Goal: Information Seeking & Learning: Learn about a topic

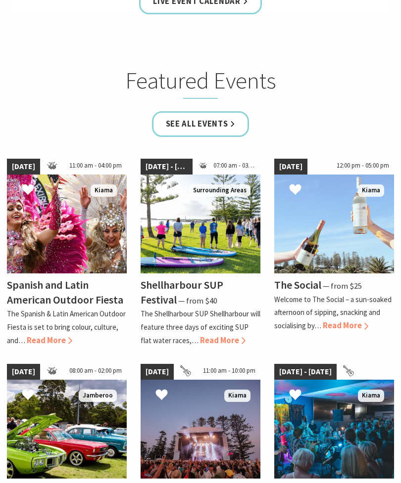
scroll to position [583, 0]
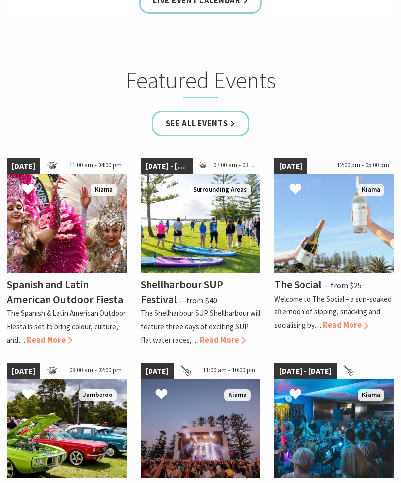
click at [60, 345] on span "Read More" at bounding box center [50, 340] width 46 height 10
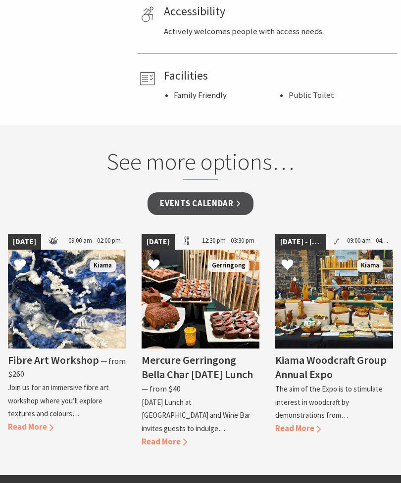
scroll to position [695, 0]
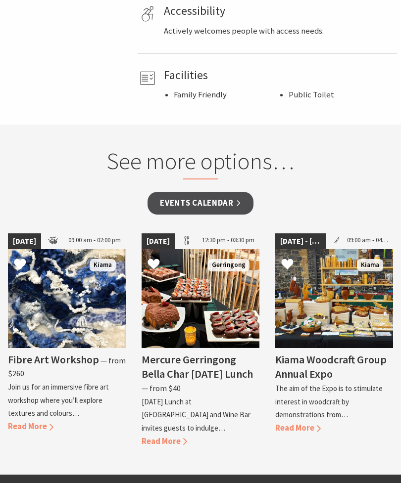
click at [53, 422] on span "Read More" at bounding box center [31, 427] width 46 height 10
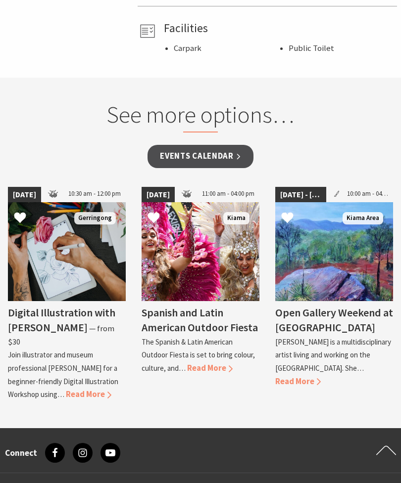
scroll to position [711, 0]
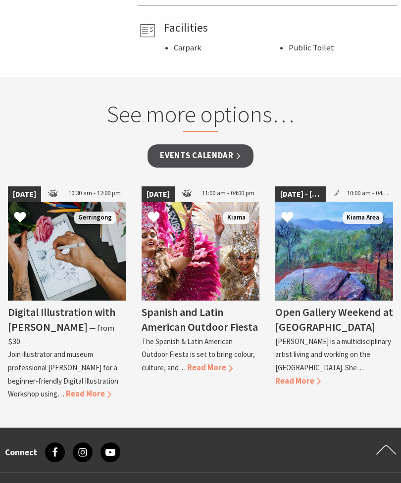
click at [89, 389] on span "Read More" at bounding box center [89, 394] width 46 height 10
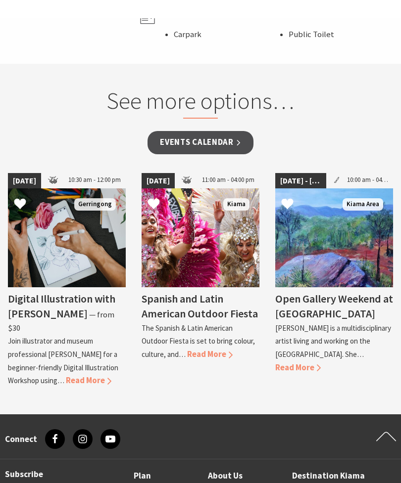
scroll to position [724, 0]
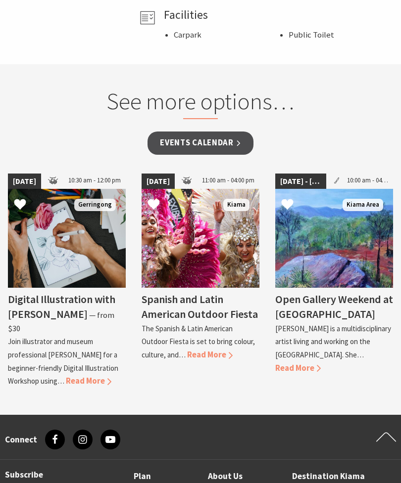
click at [321, 363] on span "Read More" at bounding box center [298, 368] width 46 height 10
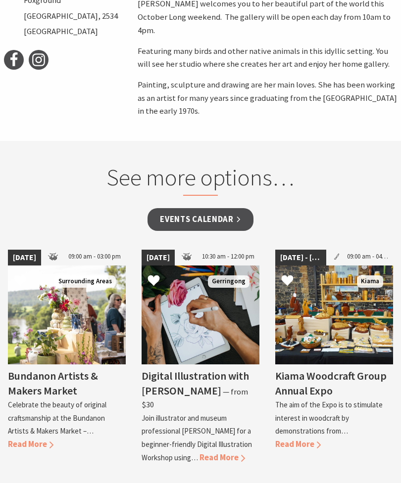
scroll to position [532, 0]
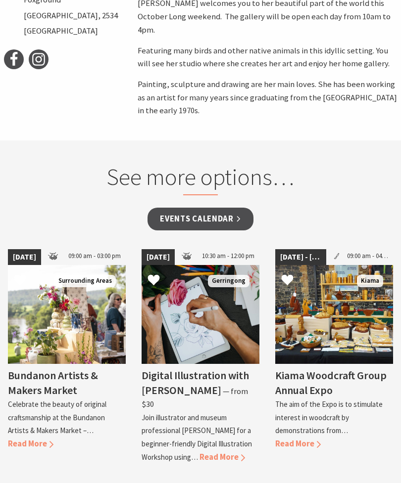
click at [72, 369] on h4 "Bundanon Artists & Makers Market" at bounding box center [53, 383] width 90 height 29
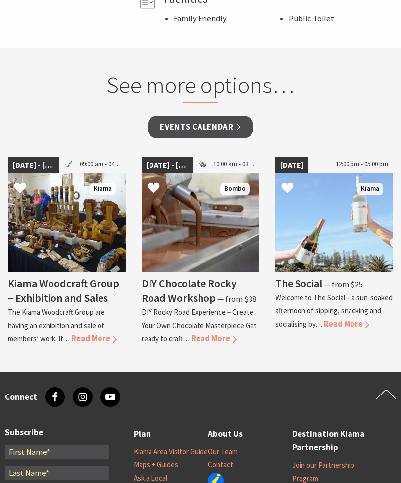
scroll to position [772, 0]
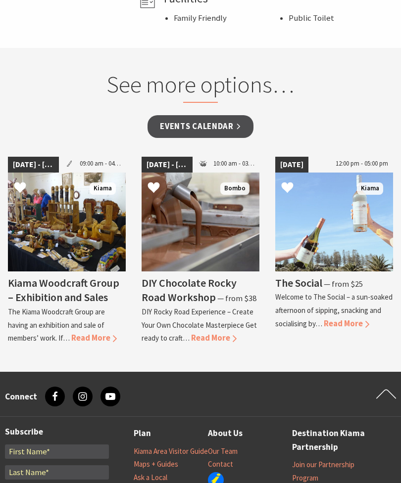
click at [343, 279] on span "⁠— from $25" at bounding box center [343, 284] width 39 height 10
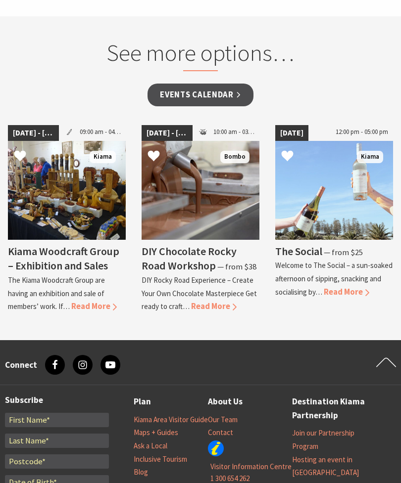
scroll to position [0, 0]
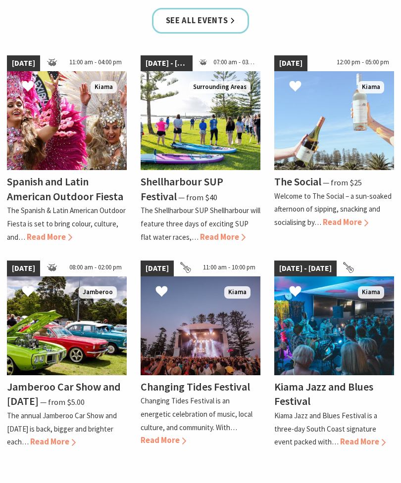
scroll to position [684, 0]
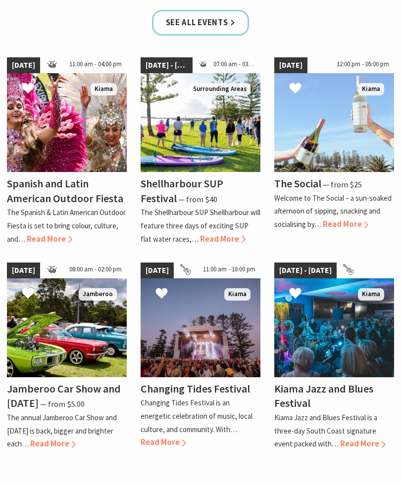
click at [230, 434] on p "Changing Tides Festival is an energetic celebration of music, local culture, an…" at bounding box center [197, 416] width 112 height 36
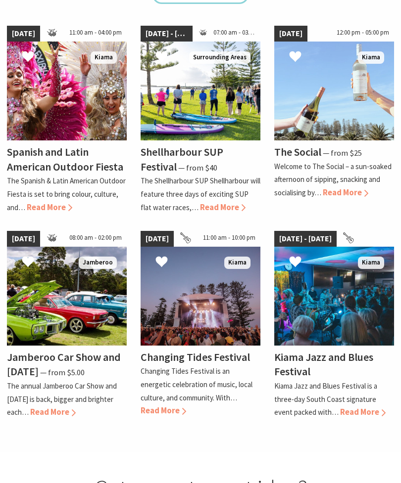
click at [56, 213] on span "Read More" at bounding box center [50, 207] width 46 height 10
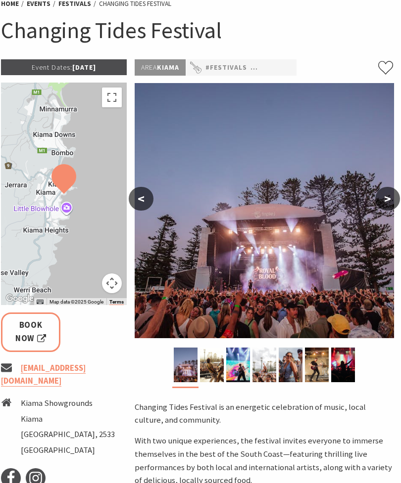
scroll to position [0, 2]
